Goal: Task Accomplishment & Management: Manage account settings

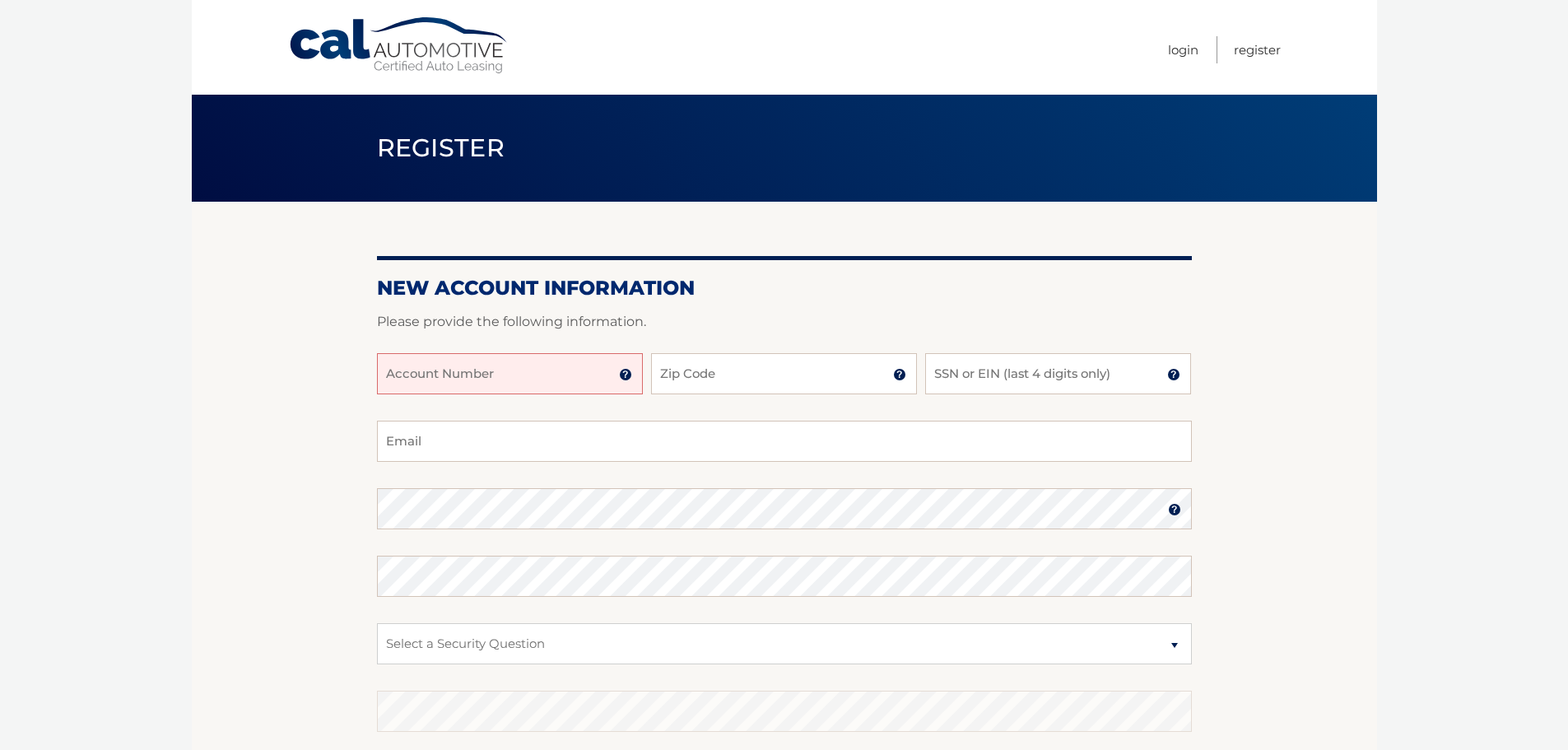
click at [478, 383] on input "Account Number" at bounding box center [509, 374] width 266 height 41
type input "44456002842"
click at [762, 381] on input "Zip Code" at bounding box center [784, 374] width 266 height 41
type input "14445"
click at [993, 367] on input "SSN or EIN (last 4 digits only)" at bounding box center [1058, 374] width 266 height 41
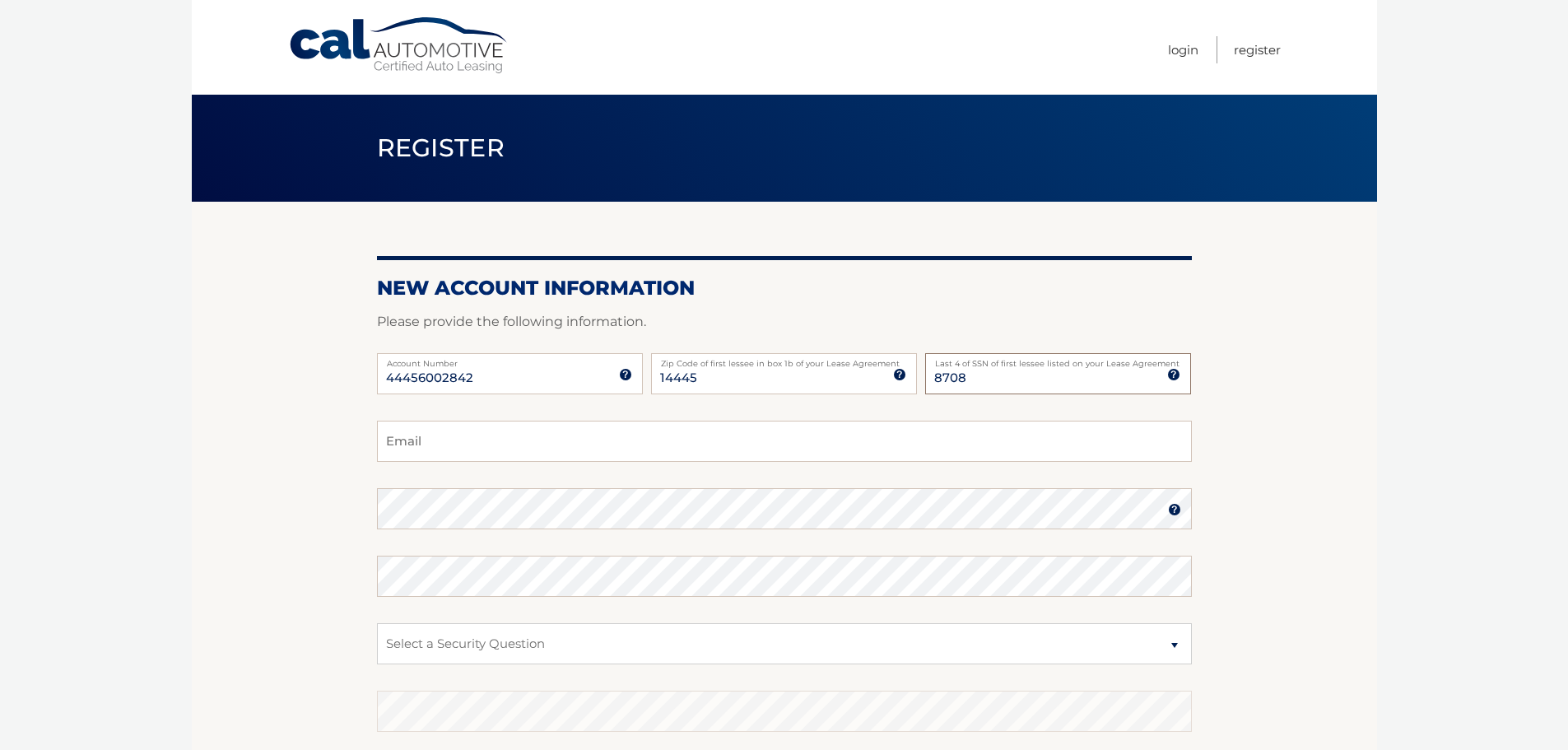
type input "8708"
click at [537, 453] on input "Email" at bounding box center [784, 441] width 815 height 41
type input "middlechildtra@gmail.com"
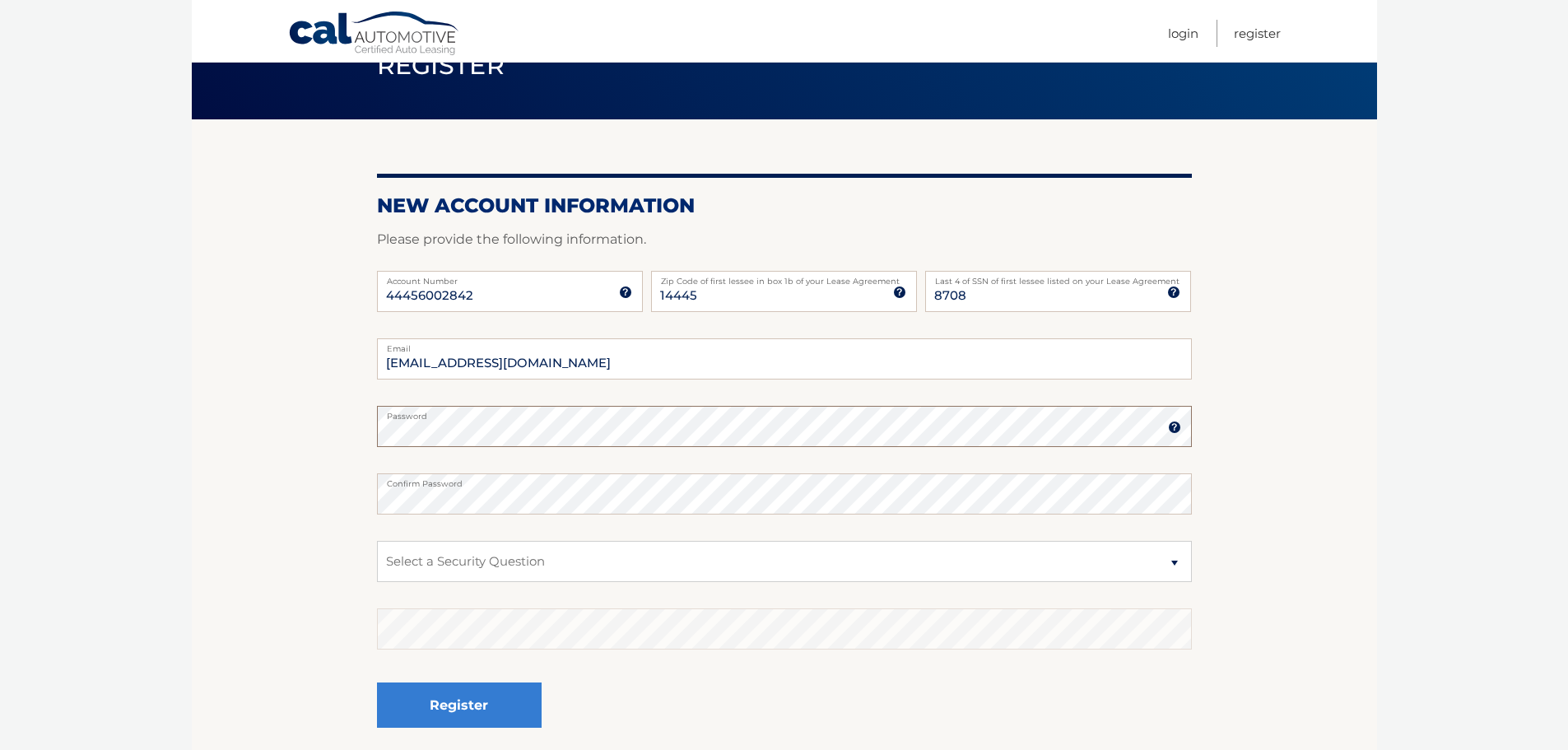
click at [99, 443] on body "Cal Automotive Menu Login Register Register" at bounding box center [784, 292] width 1568 height 750
click at [589, 573] on select "Select a Security Question What was the name of your elementary school? What is…" at bounding box center [784, 561] width 815 height 41
select select "2"
click at [377, 541] on select "Select a Security Question What was the name of your elementary school? What is…" at bounding box center [784, 561] width 815 height 41
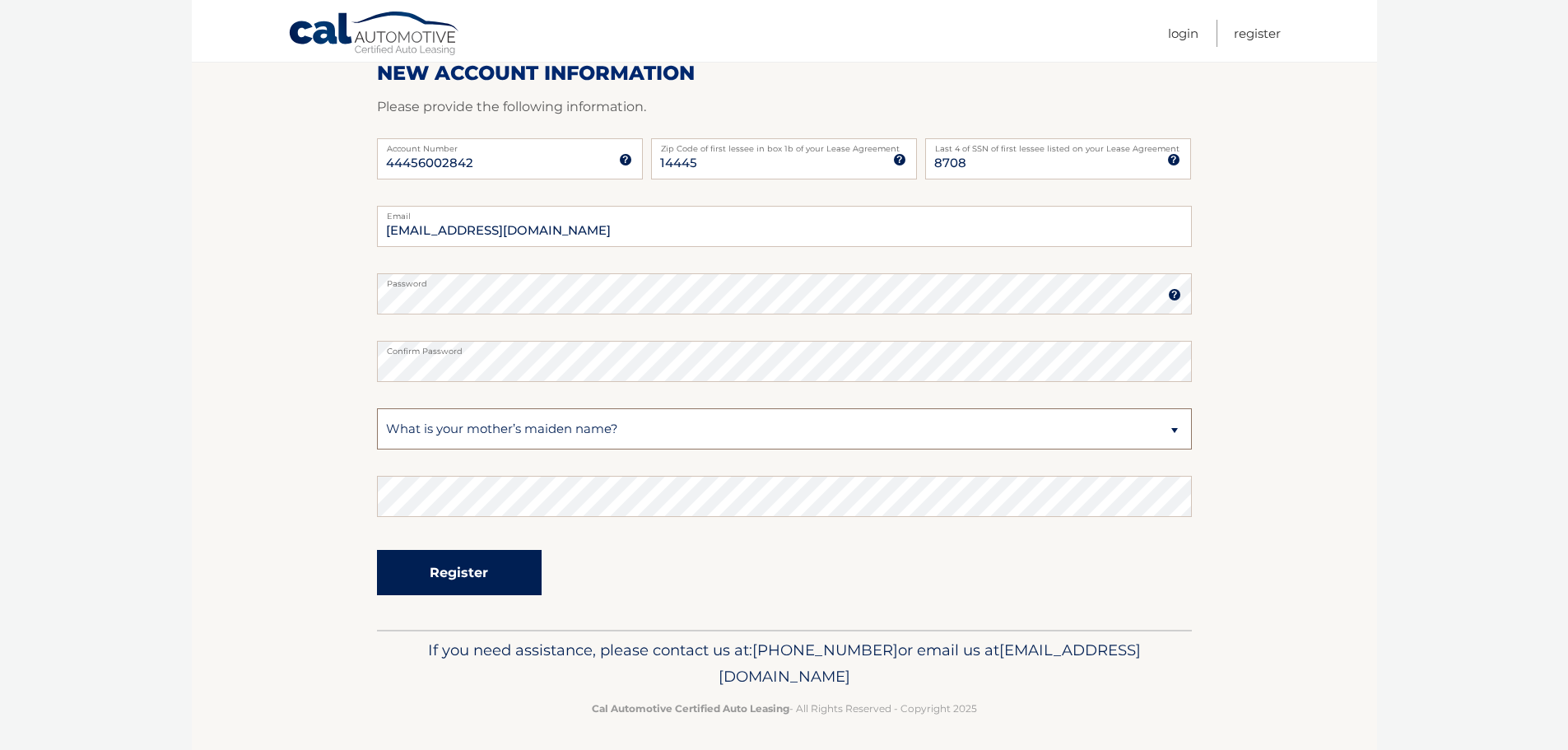
scroll to position [220, 0]
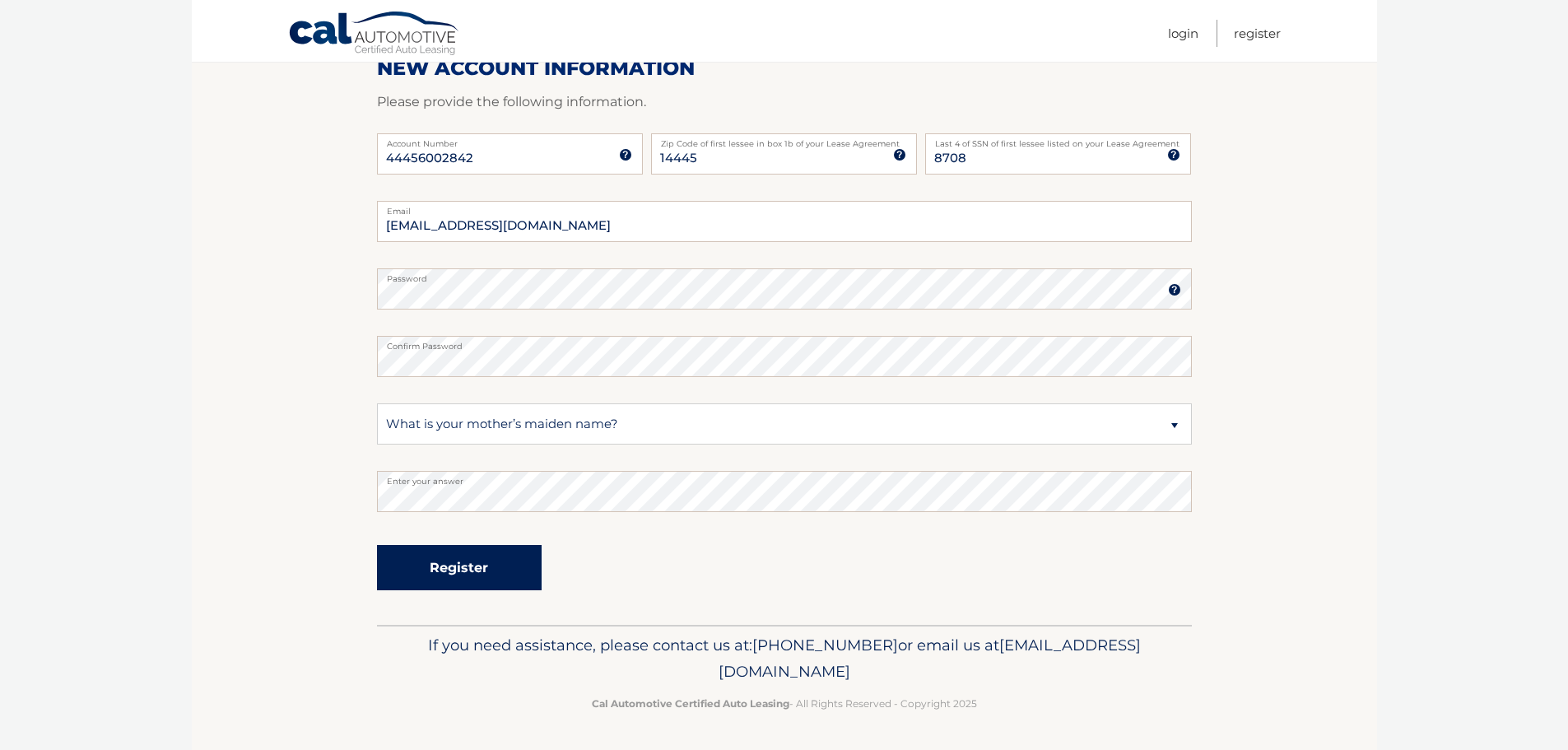
click at [449, 577] on button "Register" at bounding box center [458, 567] width 164 height 45
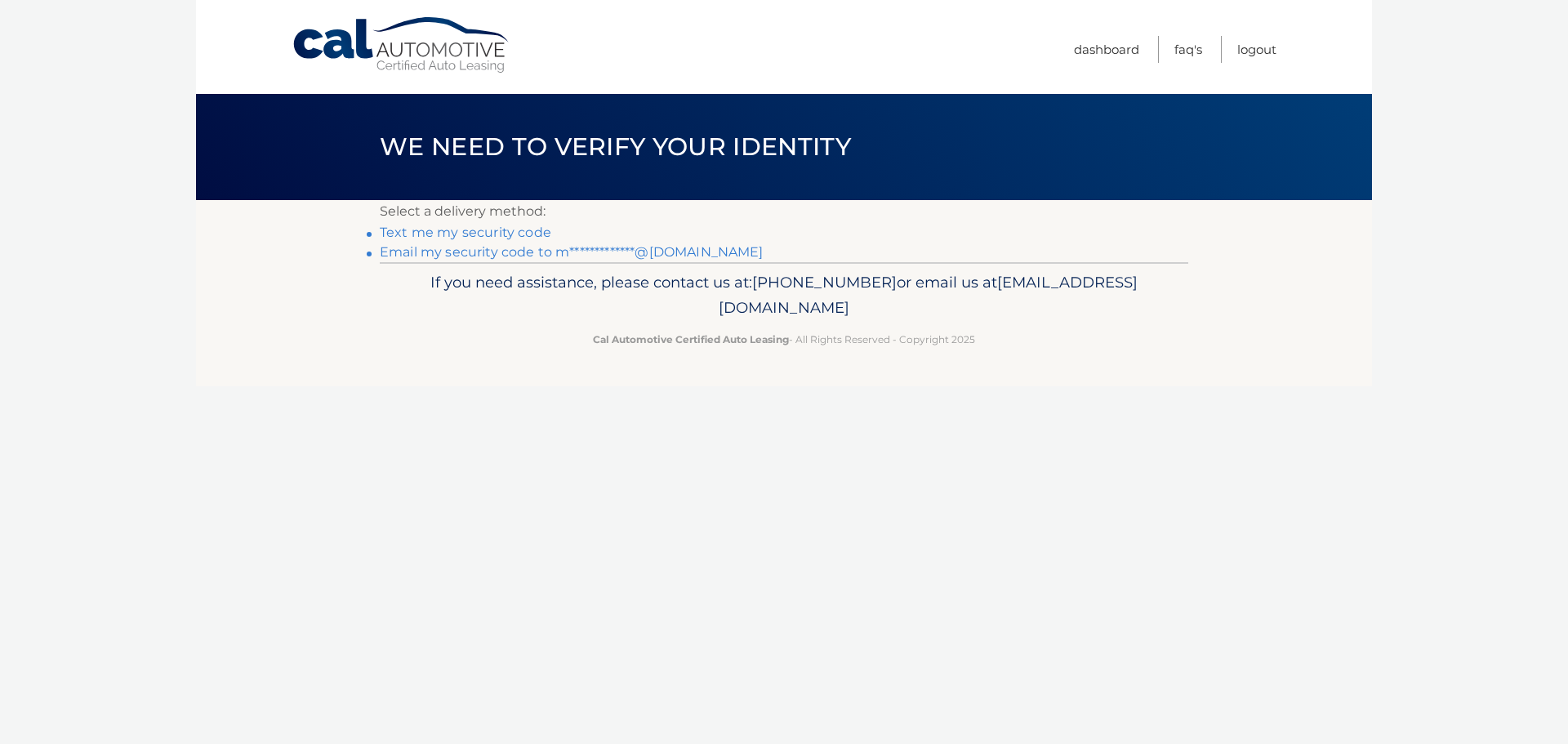
click at [482, 230] on link "Text me my security code" at bounding box center [465, 232] width 172 height 15
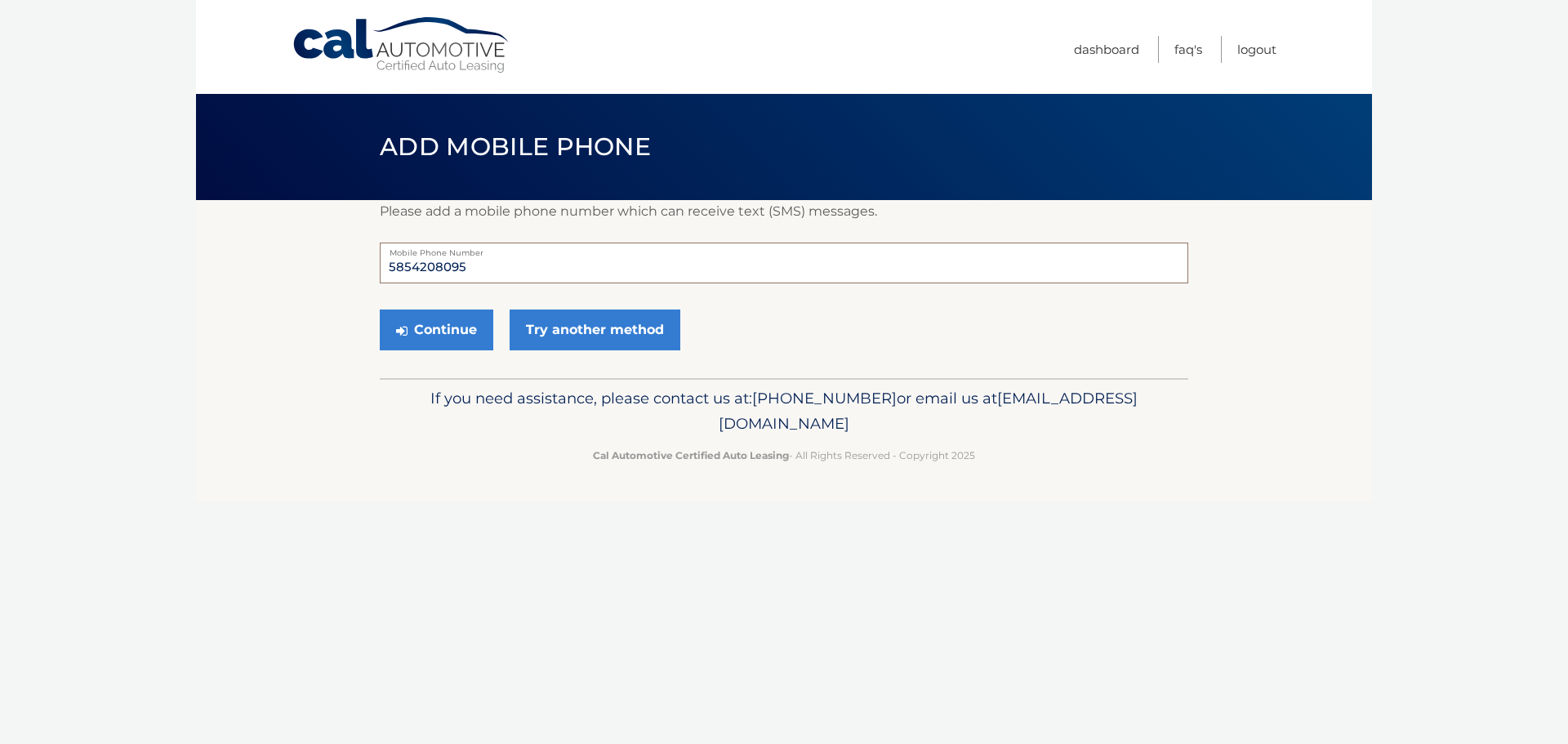
drag, startPoint x: 488, startPoint y: 258, endPoint x: 294, endPoint y: 271, distance: 194.4
click at [294, 271] on section "Please add a mobile phone number which can receive text (SMS) messages. 5854208…" at bounding box center [784, 289] width 1176 height 178
type input "5852615427"
click at [424, 329] on button "Continue" at bounding box center [436, 330] width 113 height 41
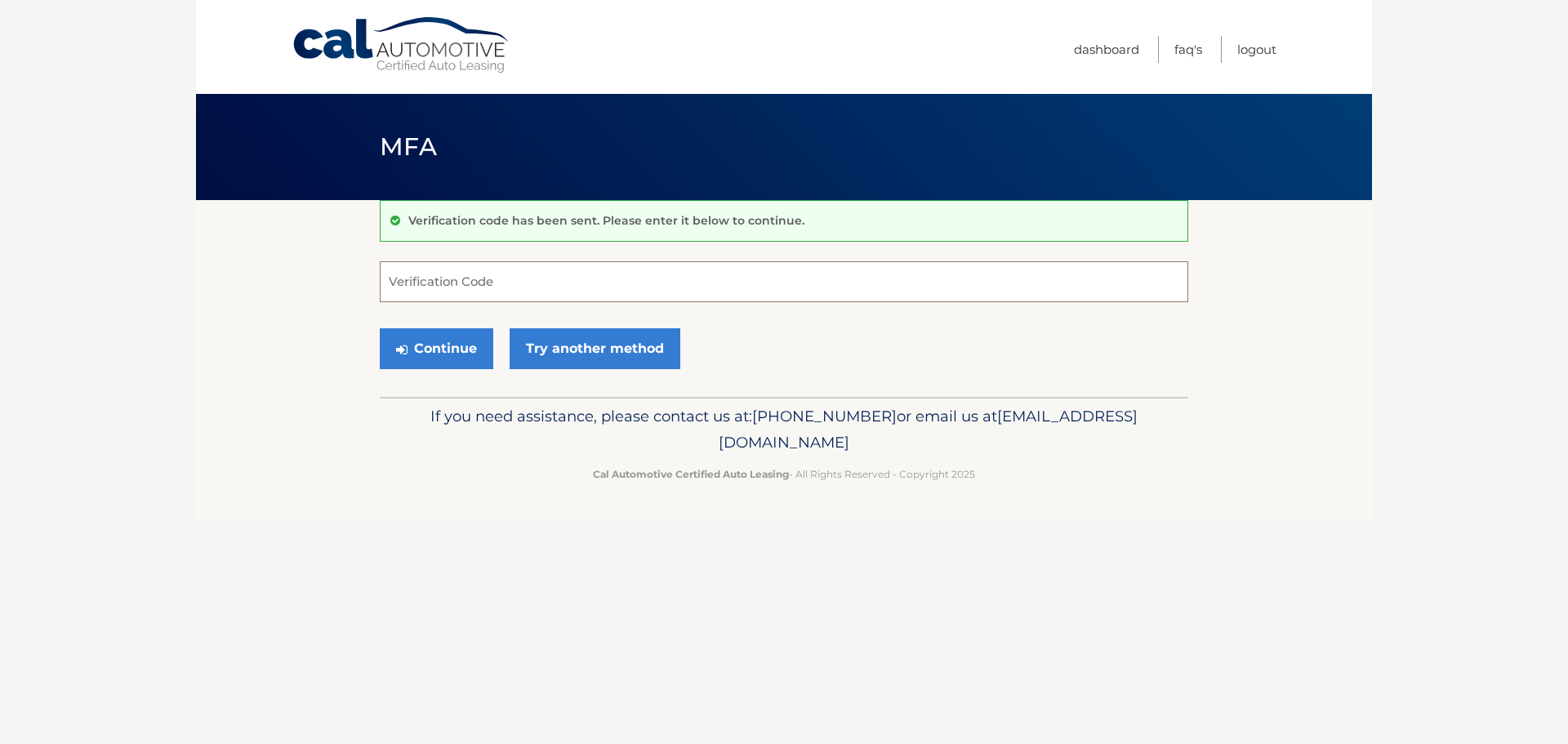
click at [486, 285] on input "Verification Code" at bounding box center [784, 281] width 808 height 41
type input "668634"
click at [409, 340] on button "Continue" at bounding box center [436, 348] width 113 height 41
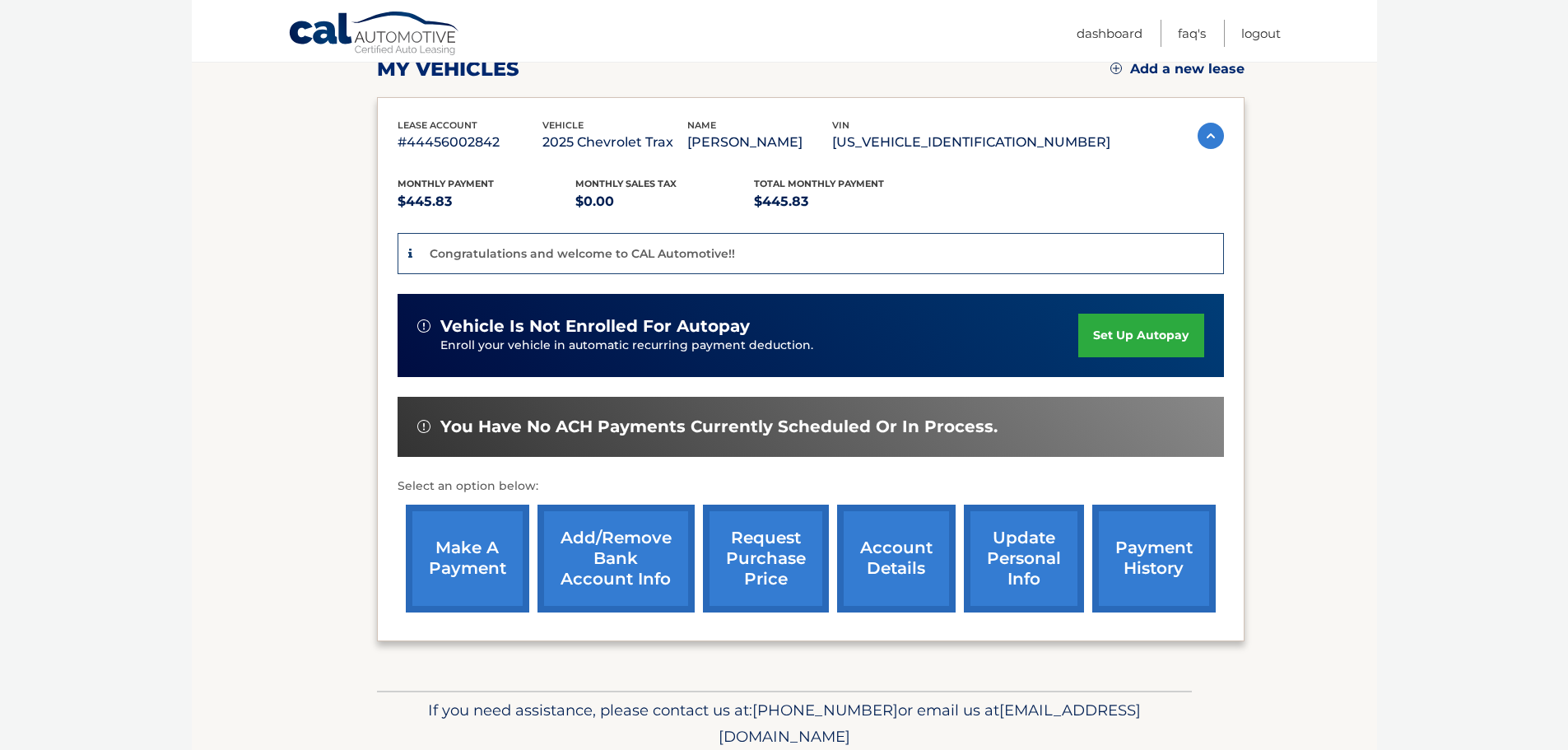
scroll to position [247, 0]
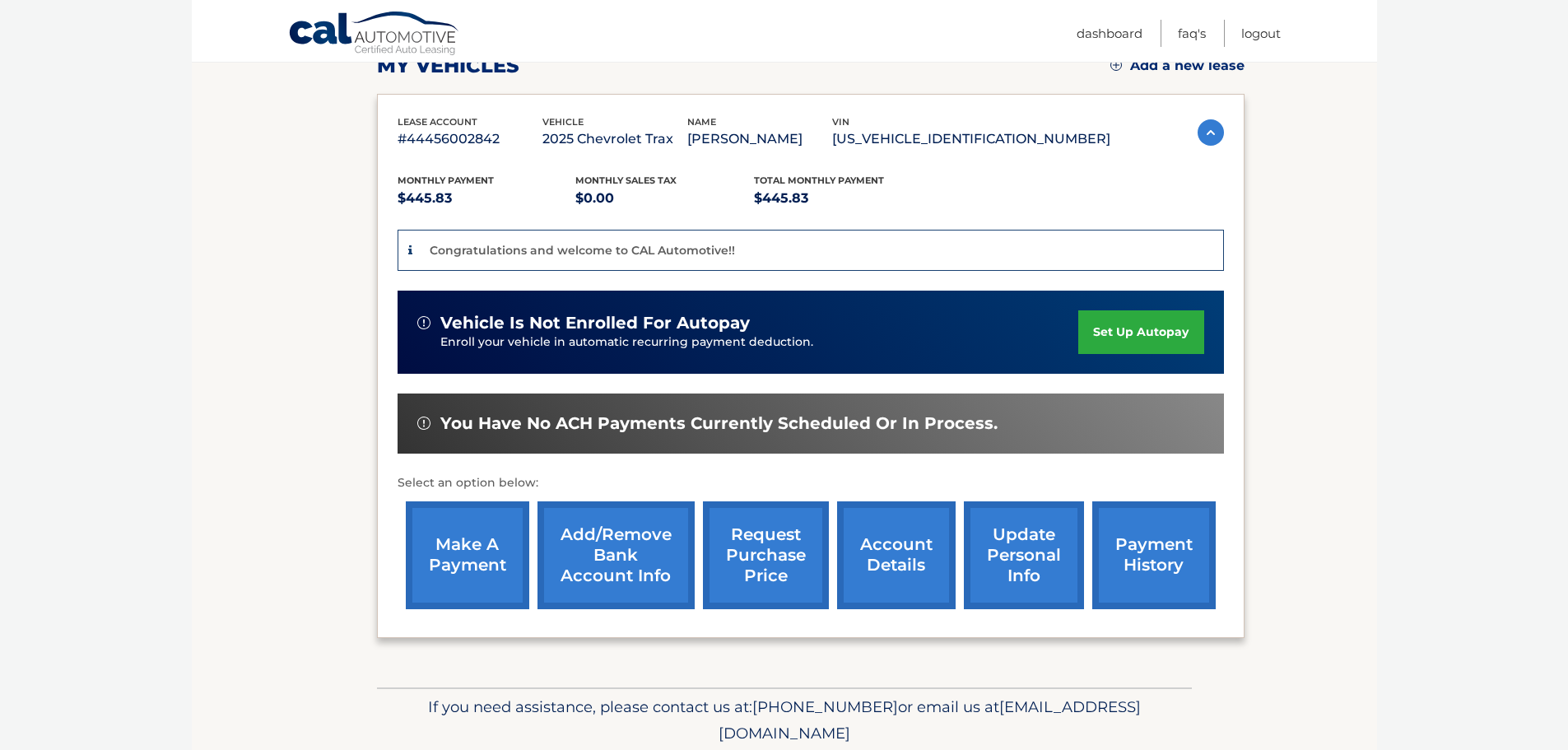
click at [1140, 334] on link "set up autopay" at bounding box center [1140, 331] width 125 height 43
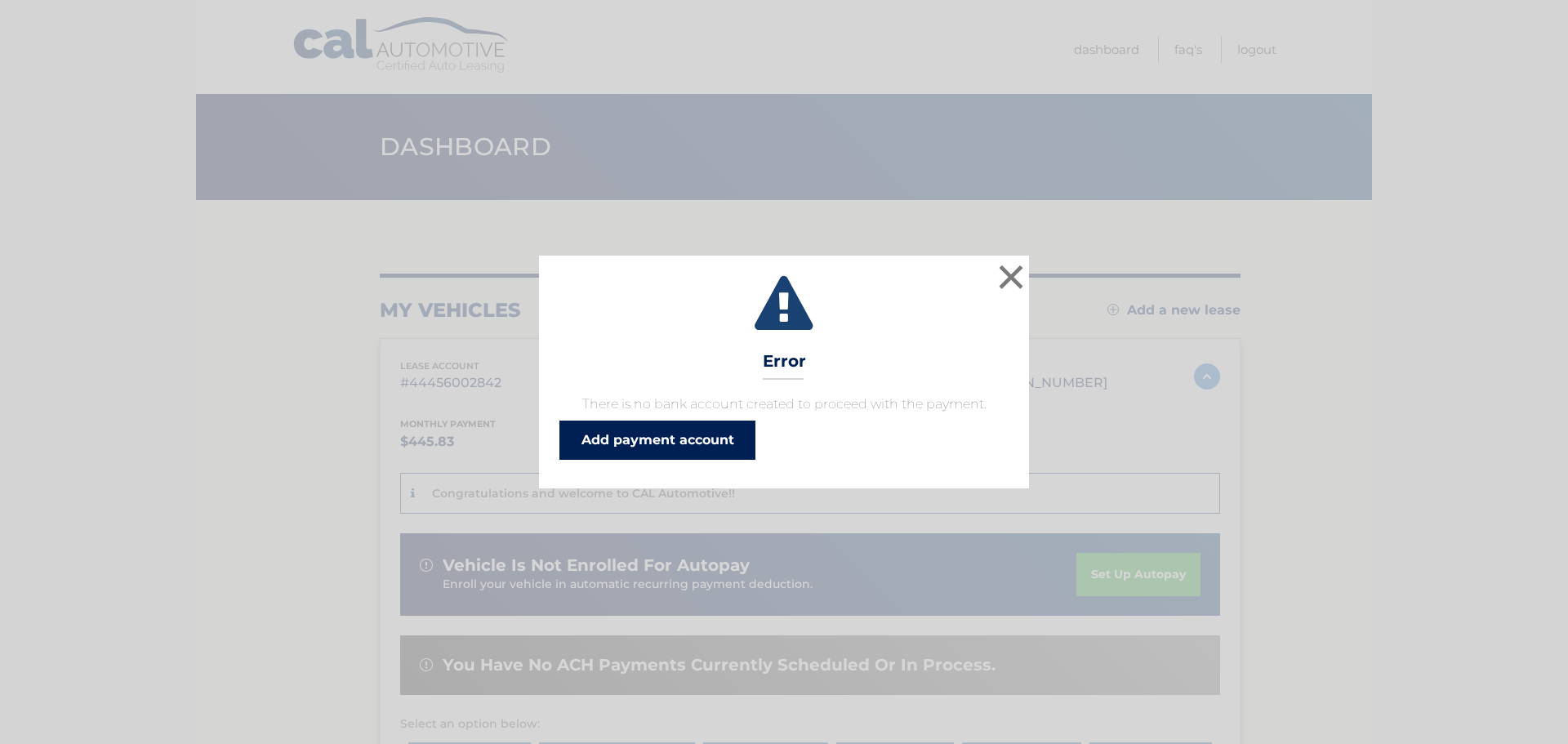
click at [641, 445] on link "Add payment account" at bounding box center [658, 439] width 196 height 39
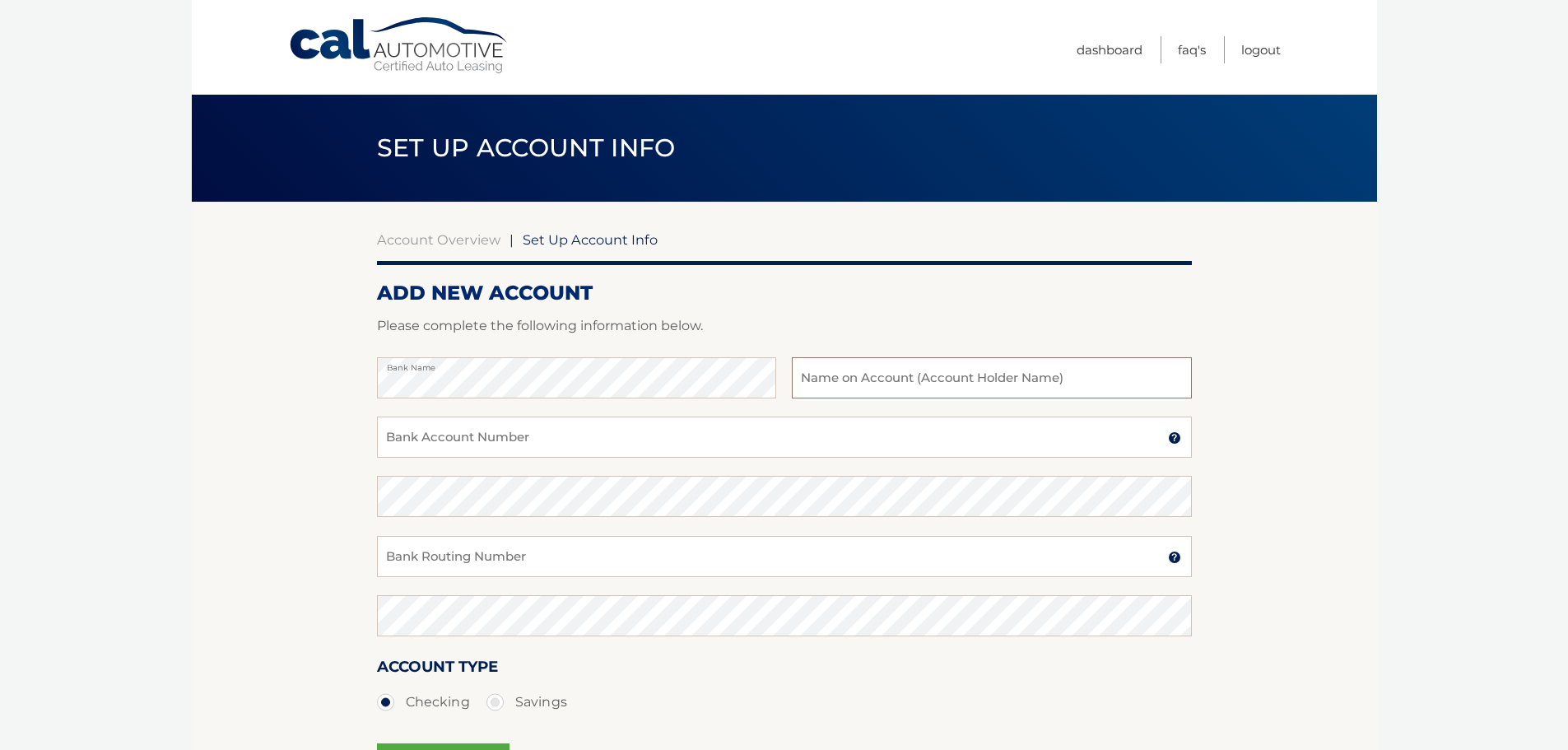
click at [935, 382] on input "text" at bounding box center [992, 377] width 400 height 41
type input "[PERSON_NAME]"
click at [478, 550] on input "Bank Routing Number" at bounding box center [784, 556] width 815 height 41
type input "321062007513"
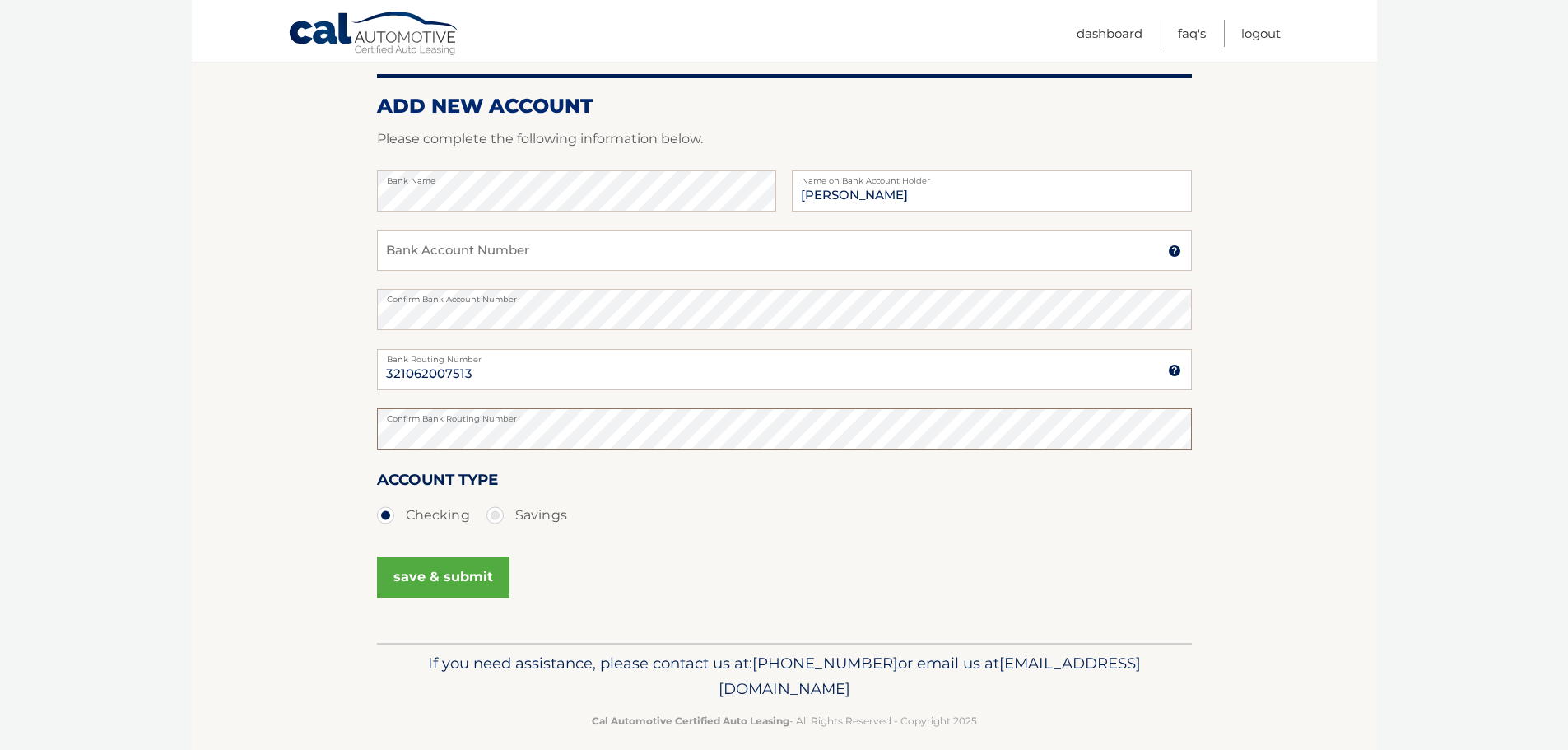
scroll to position [205, 0]
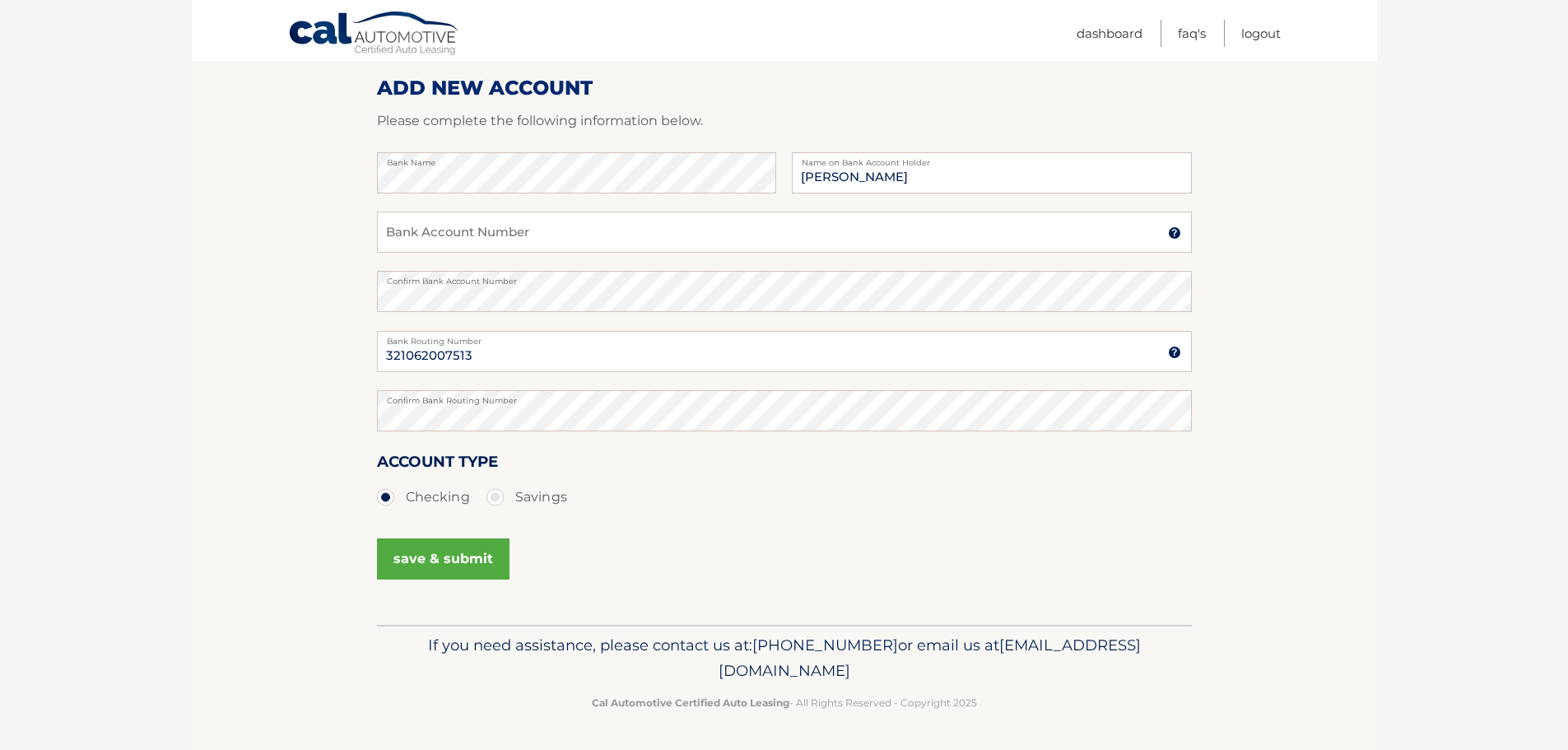
click at [456, 566] on button "save & submit" at bounding box center [443, 558] width 133 height 41
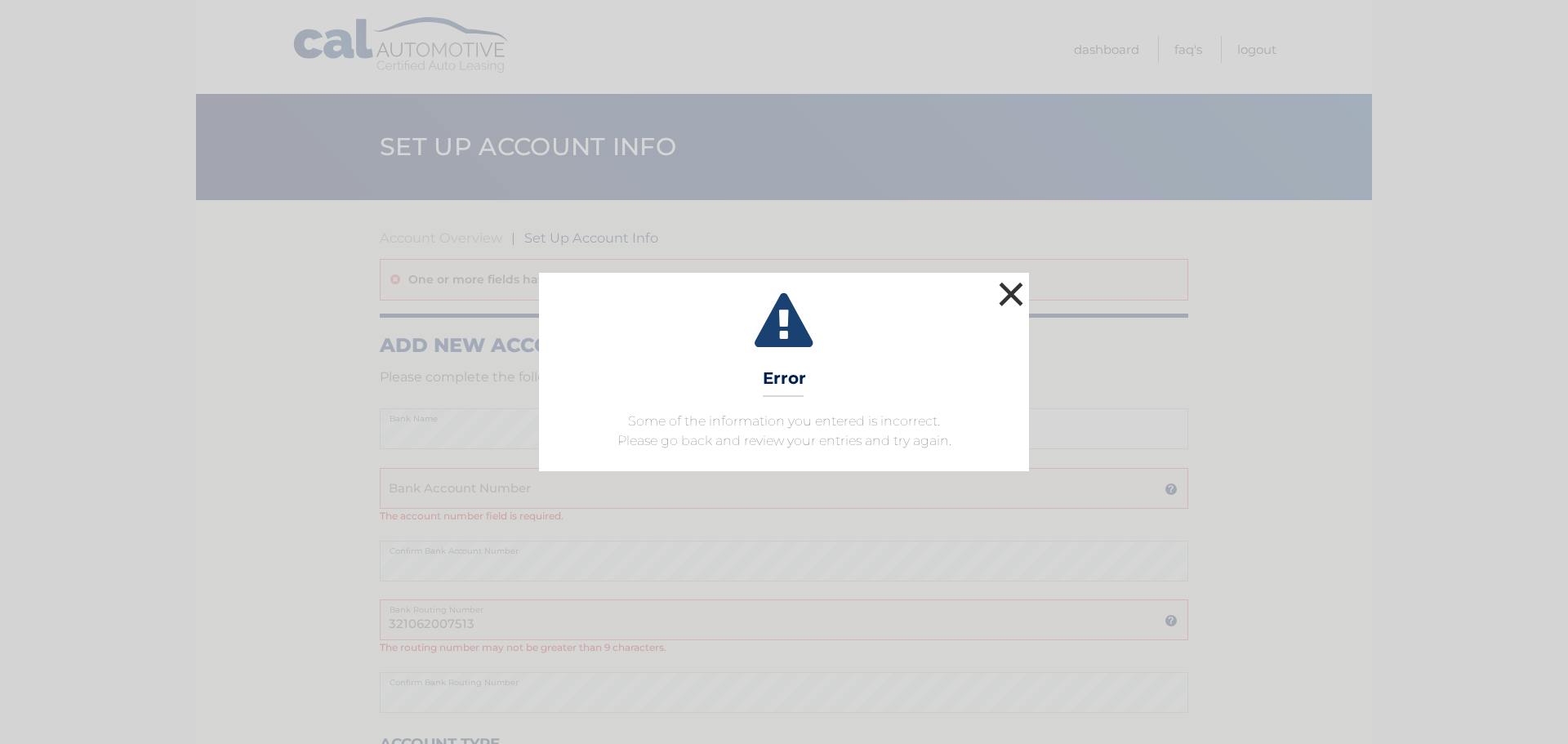
click at [1008, 288] on button "×" at bounding box center [1011, 293] width 32 height 32
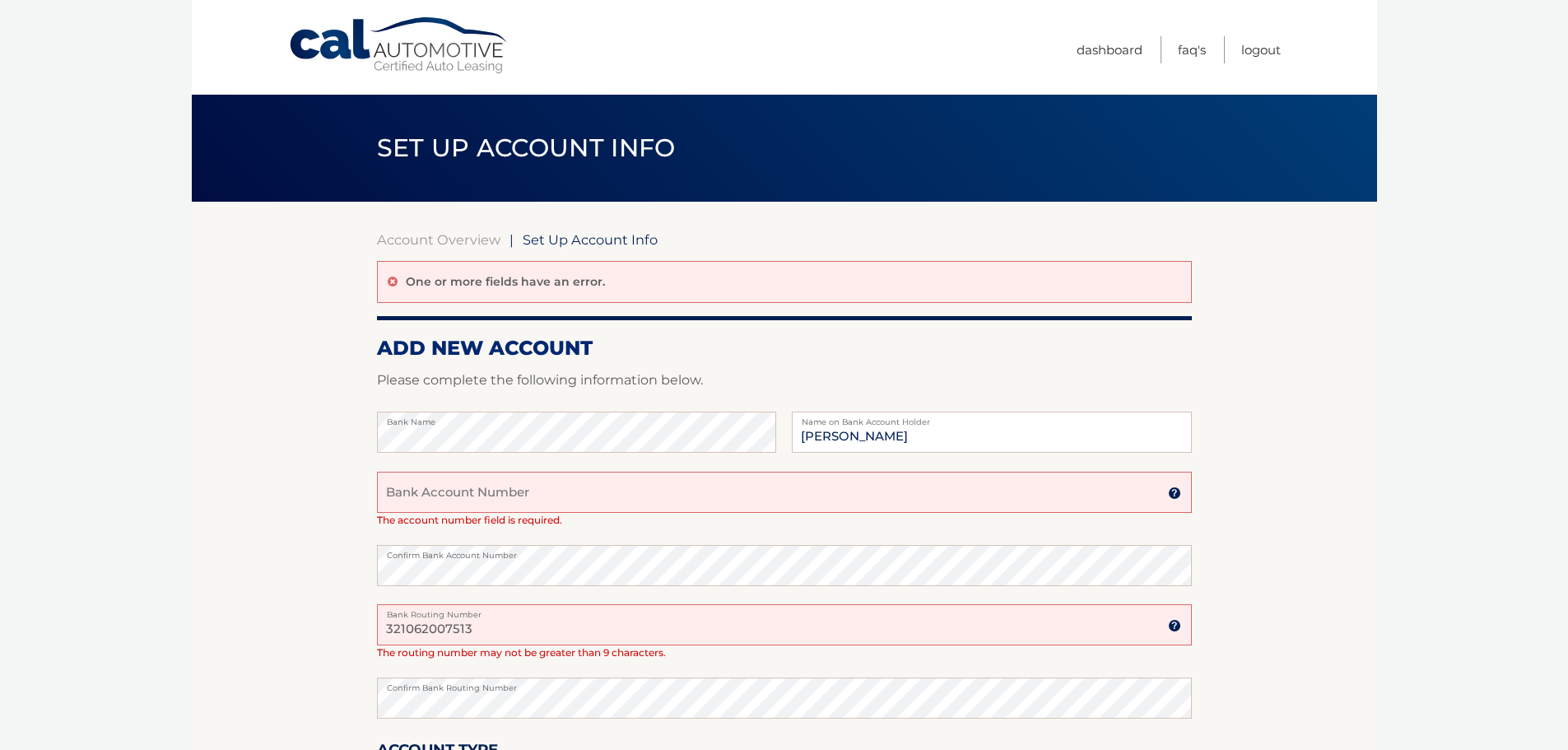
click at [571, 496] on input "Bank Account Number" at bounding box center [784, 492] width 815 height 41
type input "3210620075113"
drag, startPoint x: 486, startPoint y: 631, endPoint x: 348, endPoint y: 629, distance: 138.0
click at [348, 629] on section "Account Overview | Set Up Account Info One or more fields have an error. ADD NE…" at bounding box center [785, 556] width 1186 height 710
click at [399, 624] on input "0222370440" at bounding box center [784, 624] width 815 height 41
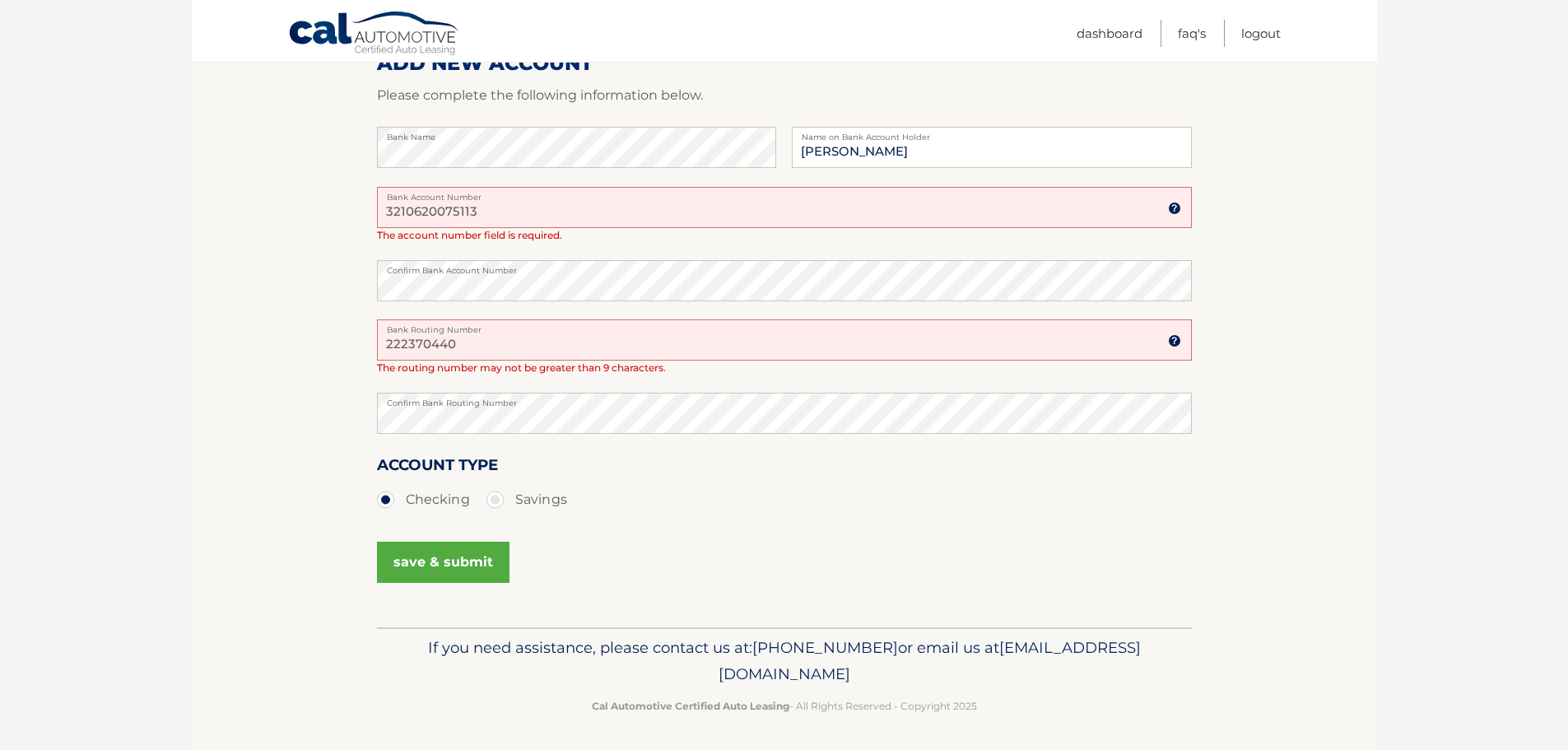
scroll to position [287, 0]
type input "222370440"
click at [450, 557] on button "save & submit" at bounding box center [443, 559] width 133 height 41
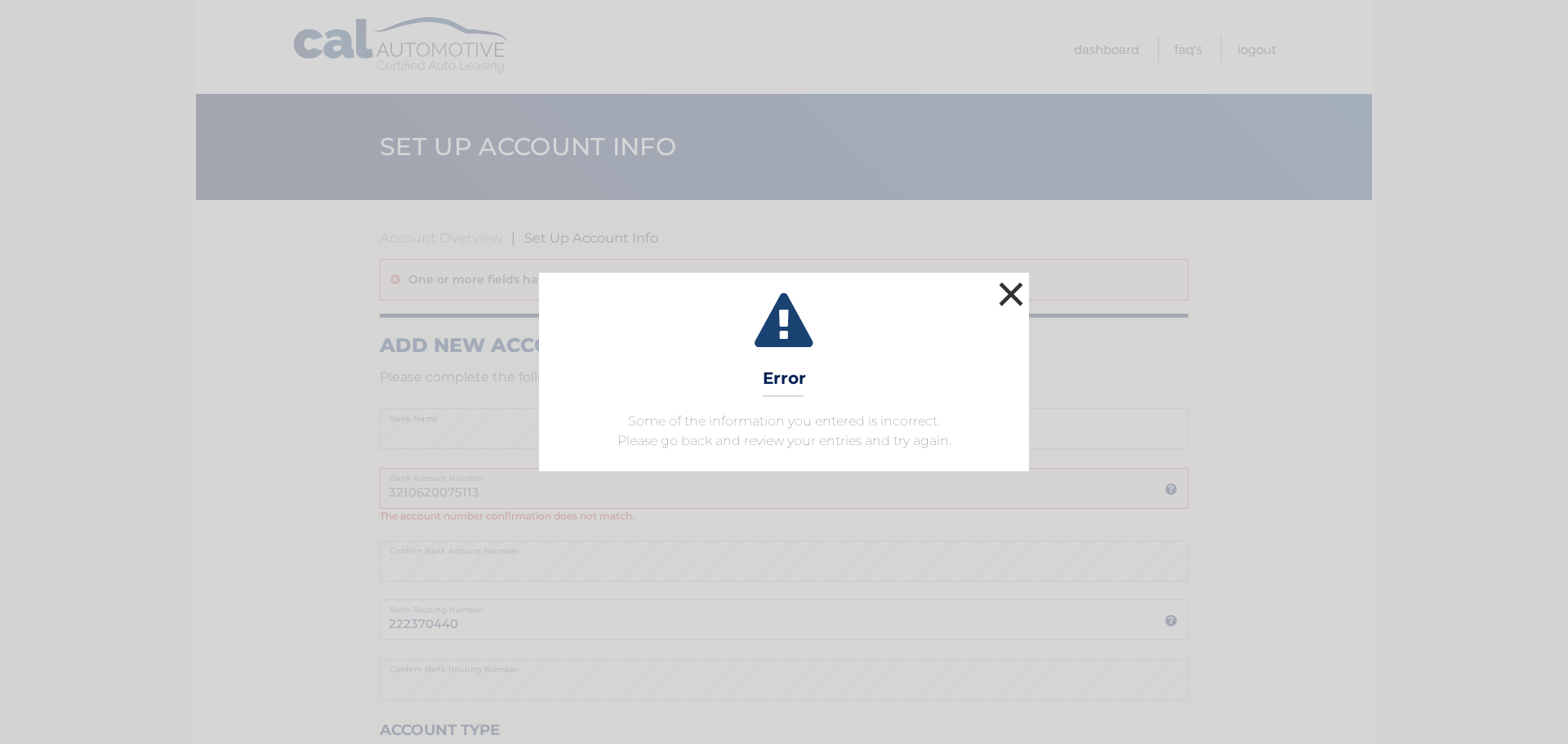
click at [1014, 289] on button "×" at bounding box center [1011, 293] width 32 height 32
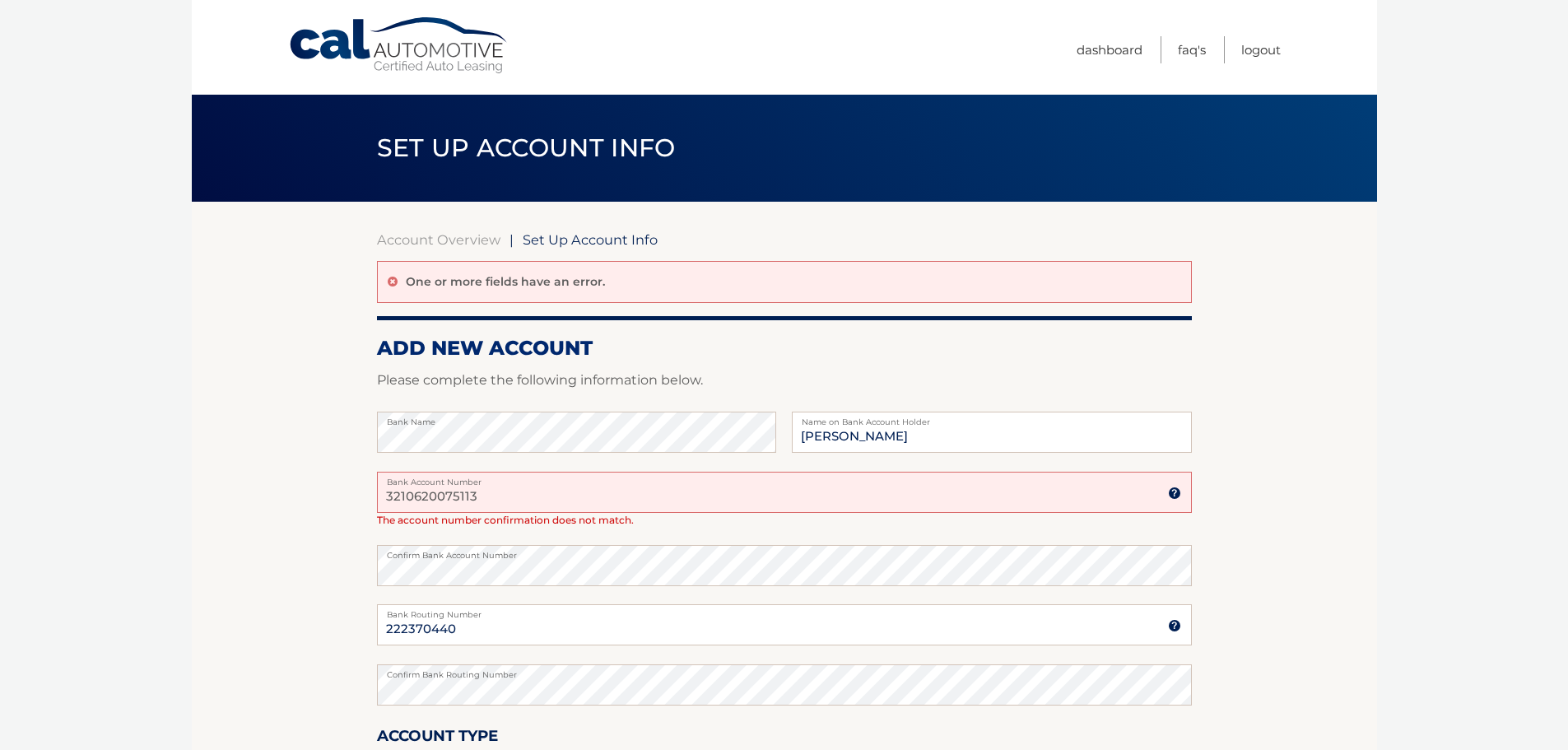
drag, startPoint x: 486, startPoint y: 494, endPoint x: 317, endPoint y: 496, distance: 169.0
click at [317, 496] on section "Account Overview | Set Up Account Info One or more fields have an error. ADD NE…" at bounding box center [785, 550] width 1186 height 697
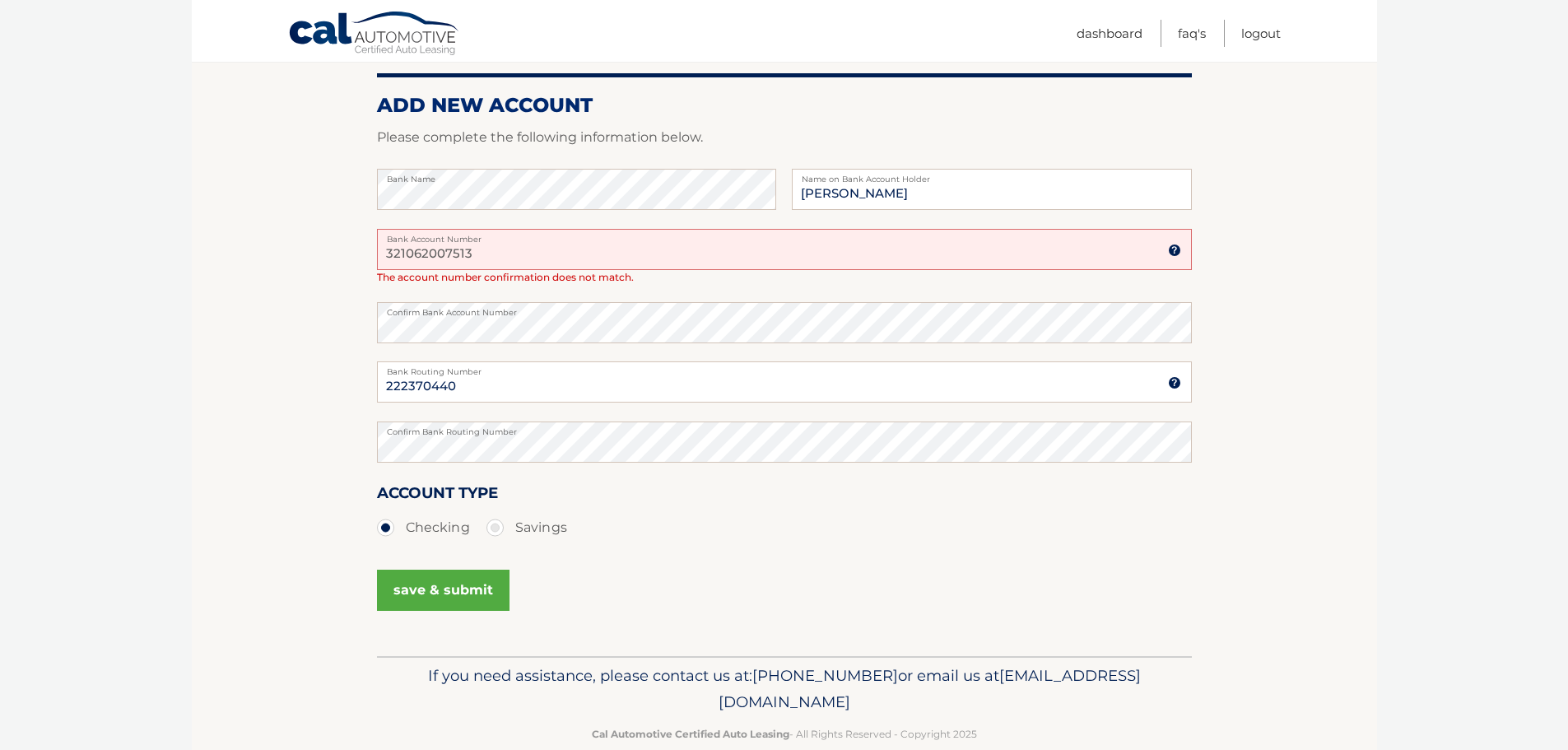
scroll to position [273, 0]
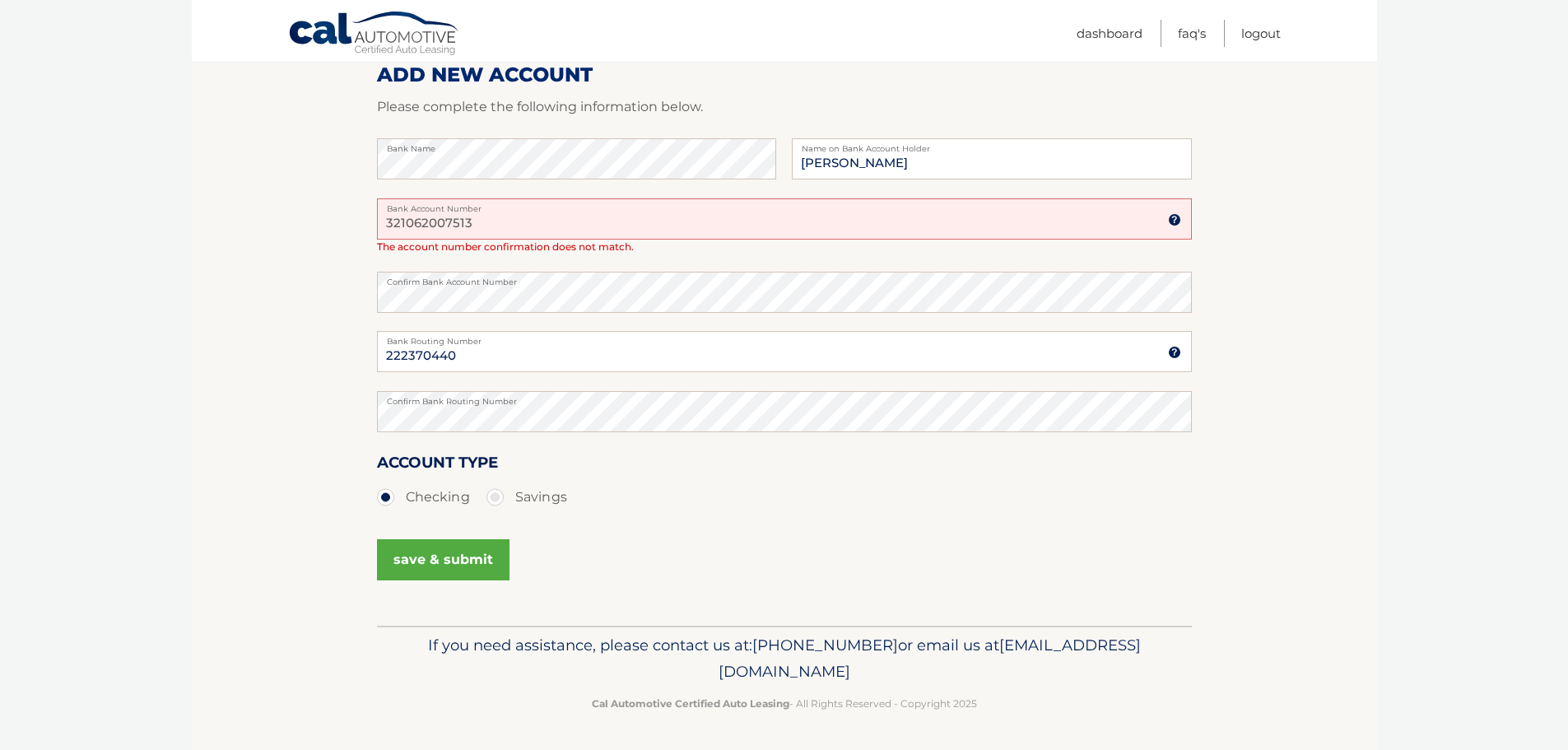
type input "321062007513"
click at [465, 566] on button "save & submit" at bounding box center [443, 559] width 133 height 41
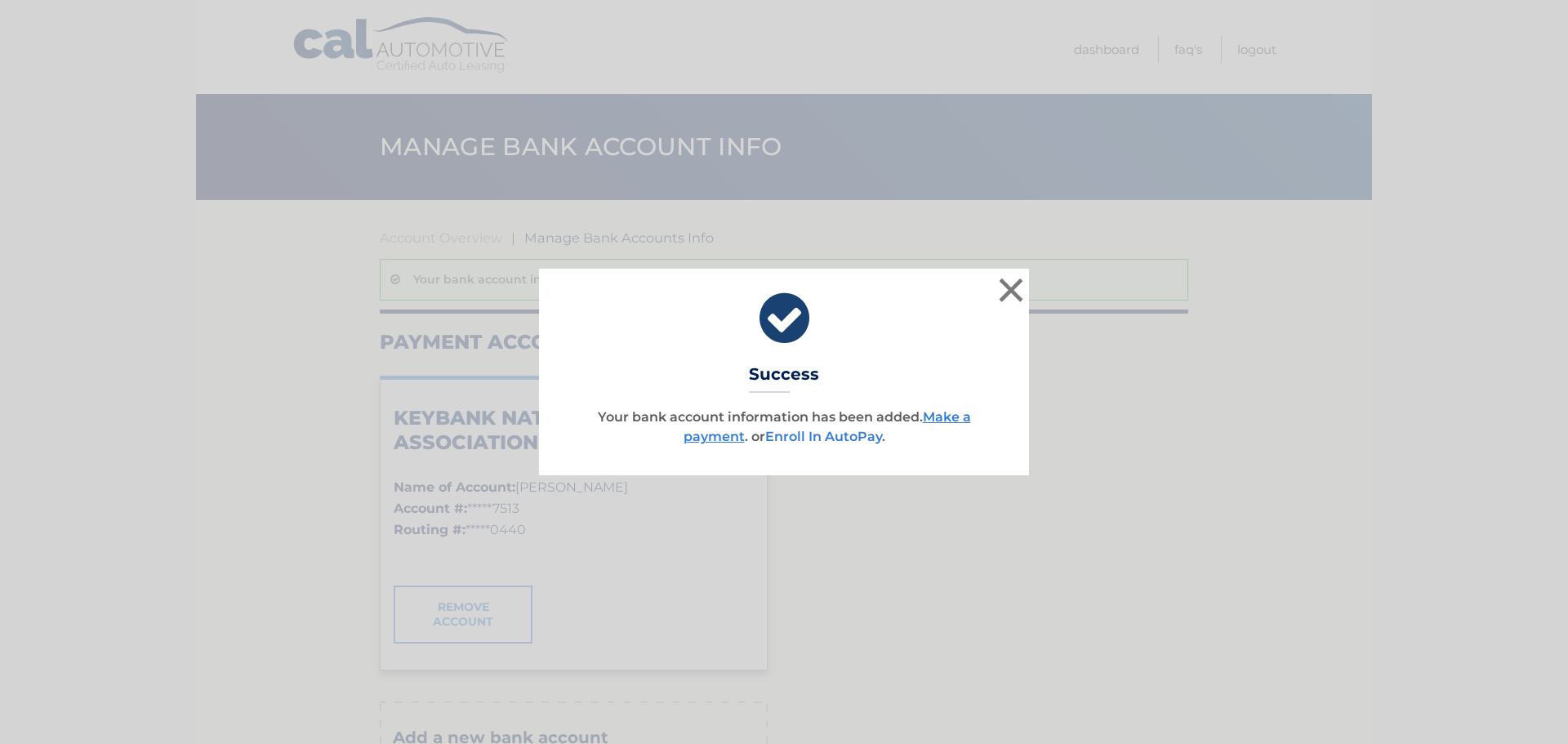
click at [841, 436] on link "Enroll In AutoPay" at bounding box center [824, 436] width 117 height 15
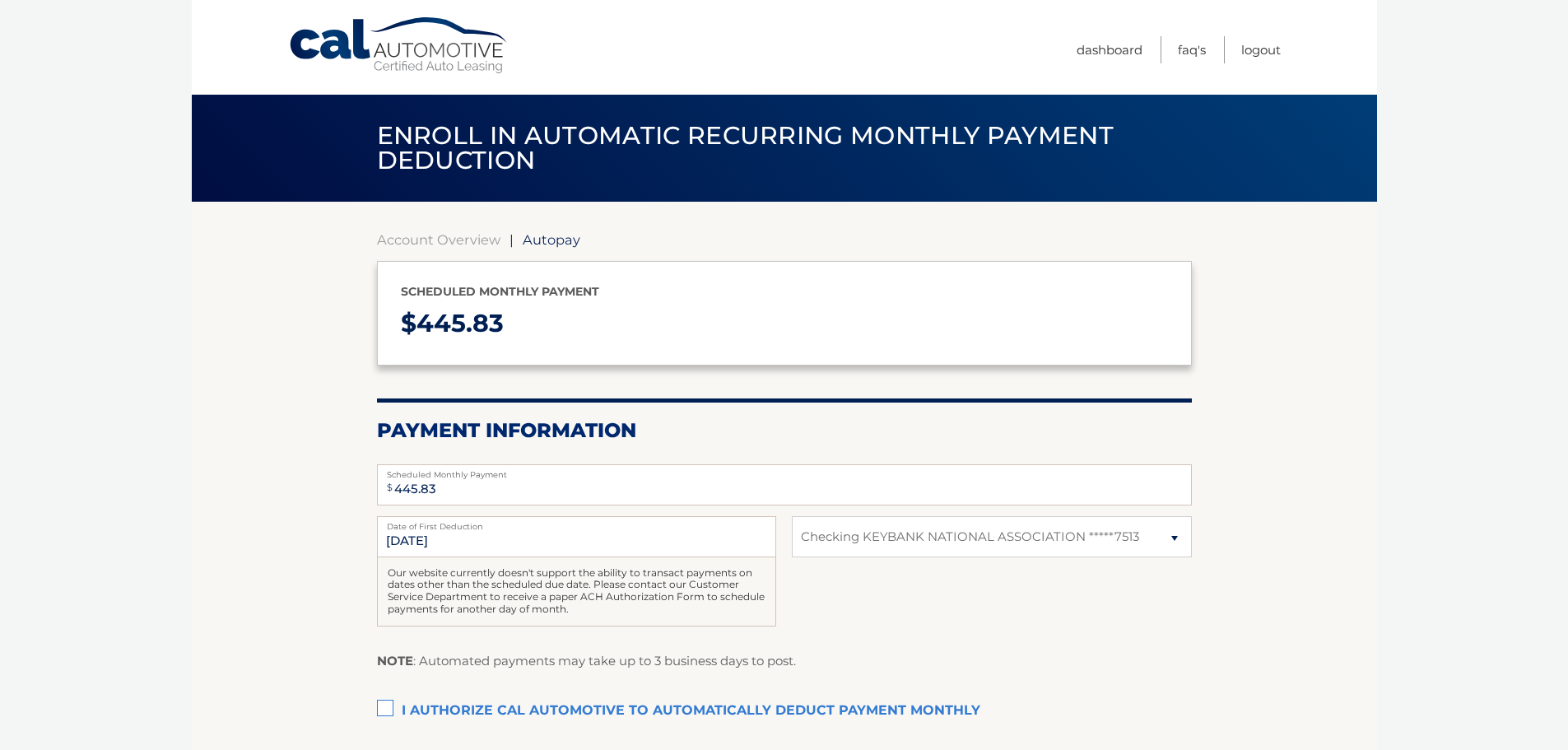
select select "NzY4NmIwMmUtMmNmZC00OTExLThkYzItN2Q4YWVjYzhmYTgz"
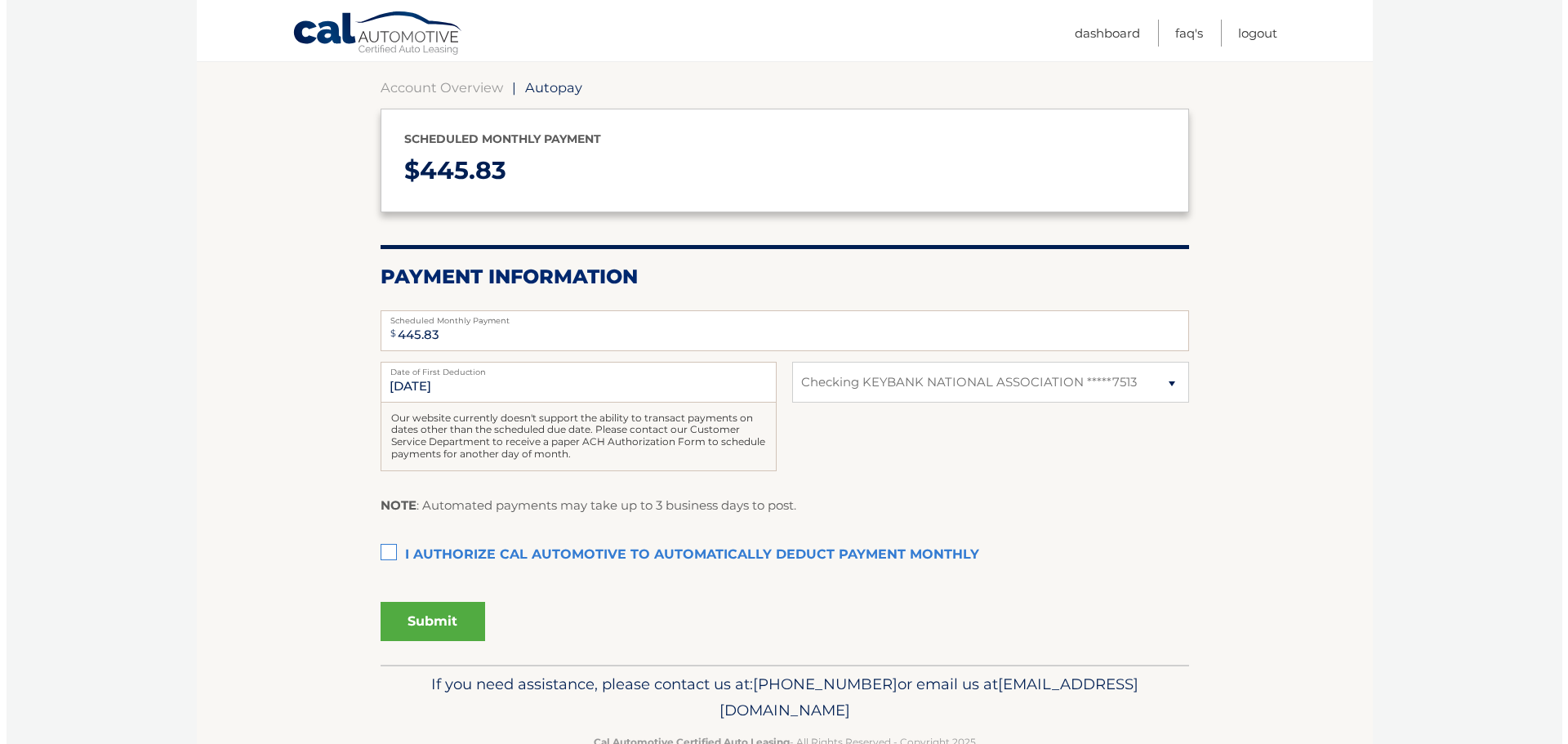
scroll to position [163, 0]
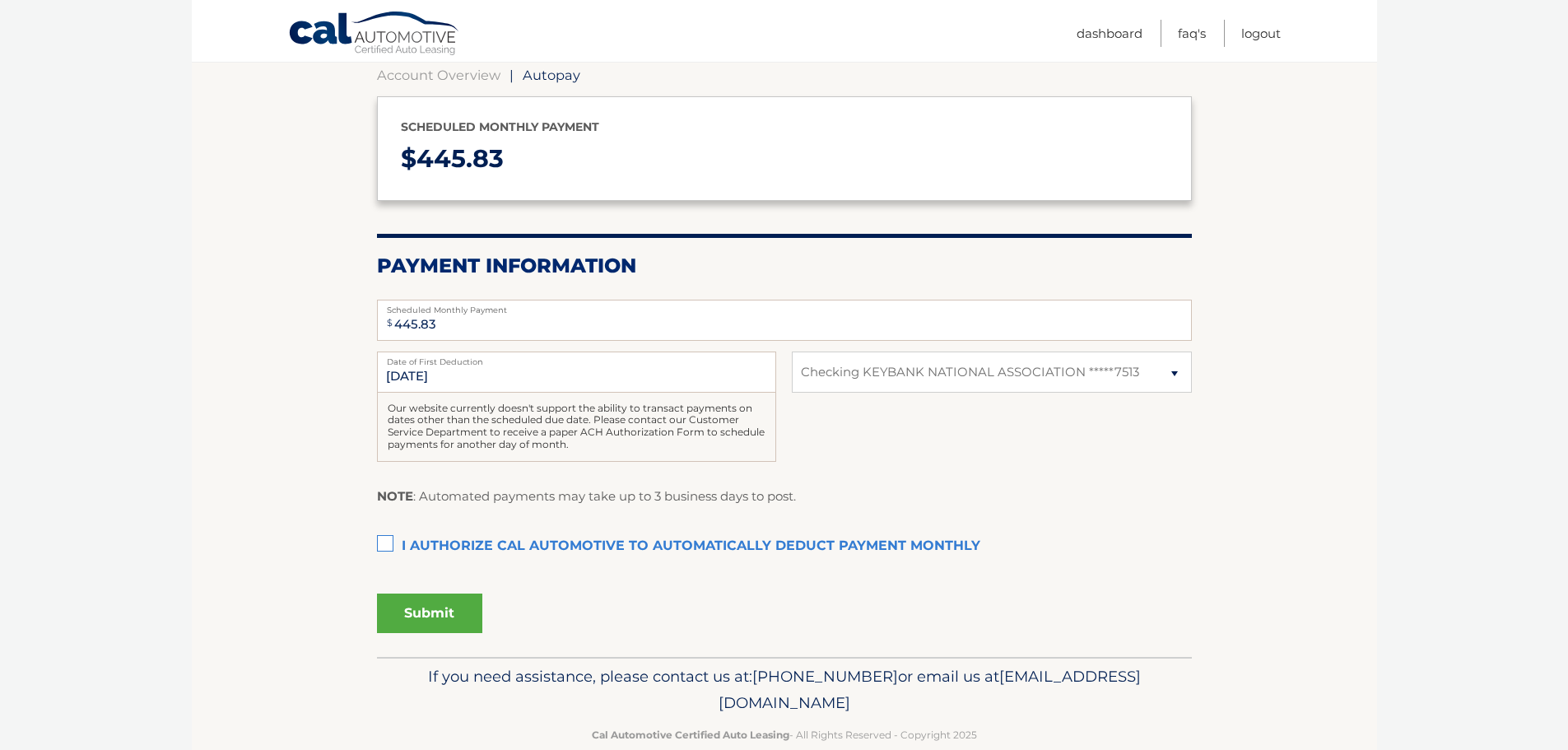
click at [387, 543] on label "I authorize cal automotive to automatically deduct payment monthly This checkbo…" at bounding box center [784, 546] width 815 height 33
click at [0, 0] on input "I authorize cal automotive to automatically deduct payment monthly This checkbo…" at bounding box center [0, 0] width 0 height 0
click at [440, 611] on button "Submit" at bounding box center [429, 613] width 106 height 39
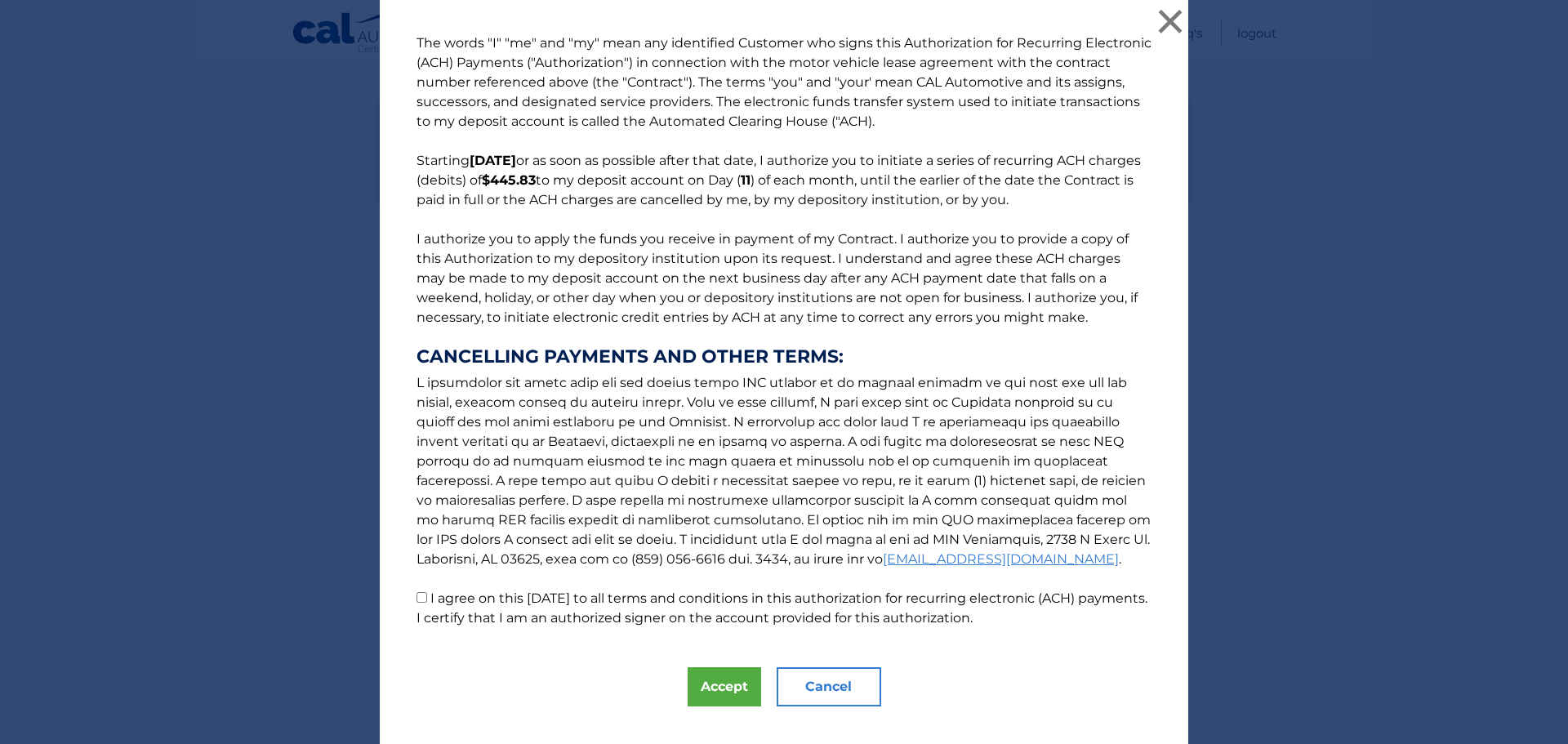
click at [421, 600] on p "The words "I" "me" and "my" mean any identified Customer who signs this Authori…" at bounding box center [784, 331] width 767 height 594
click at [417, 594] on input "I agree on this [DATE] to all terms and conditions in this authorization for re…" at bounding box center [421, 596] width 10 height 10
checkbox input "true"
click at [743, 694] on button "Accept" at bounding box center [723, 686] width 73 height 39
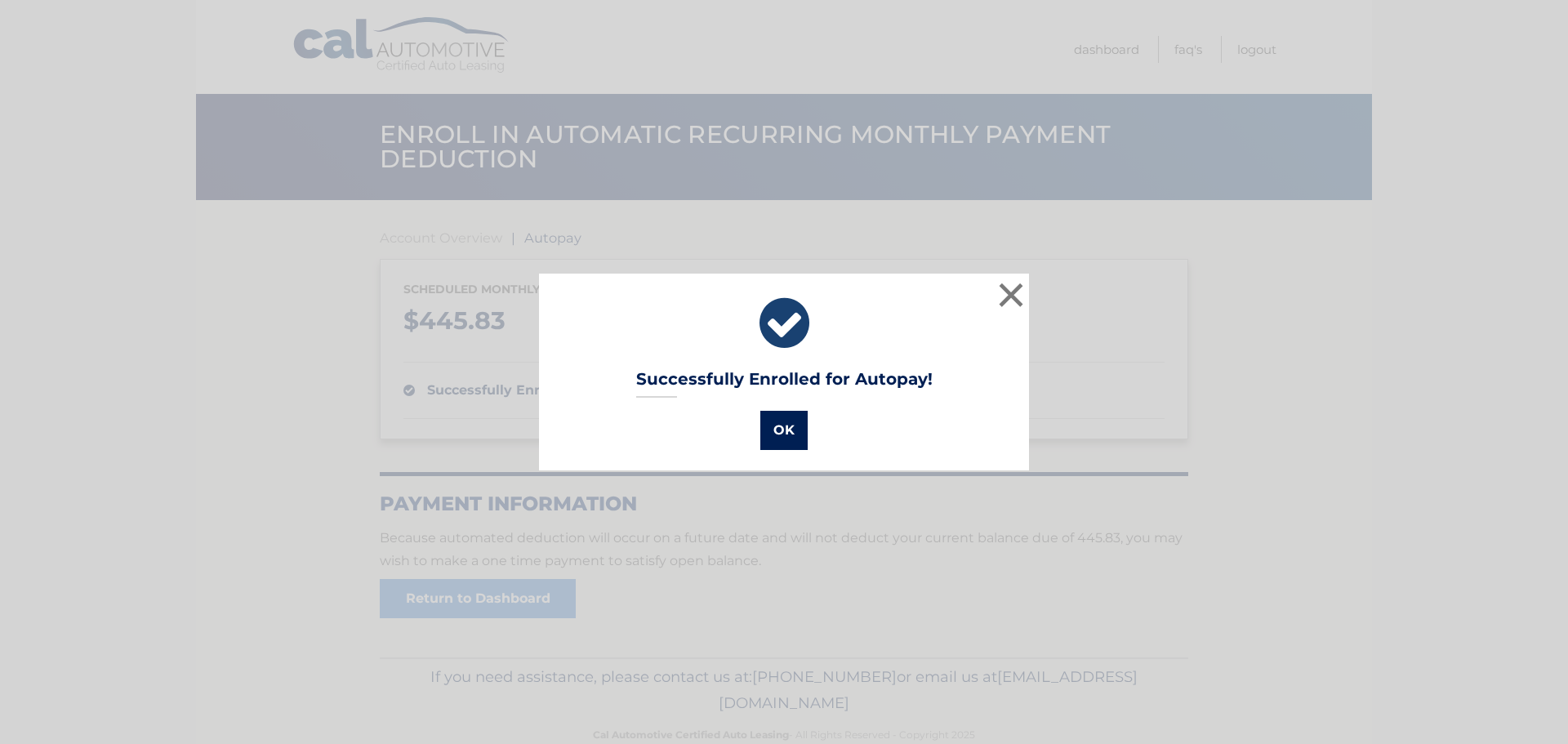
click at [776, 438] on button "OK" at bounding box center [784, 430] width 48 height 39
